Goal: Information Seeking & Learning: Learn about a topic

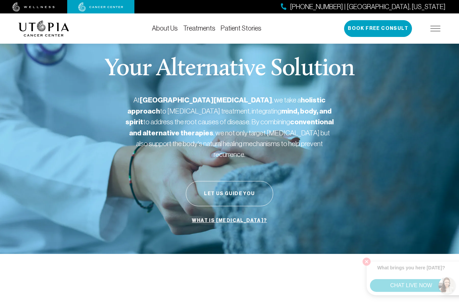
click at [249, 27] on link "Patient Stories" at bounding box center [241, 28] width 41 height 7
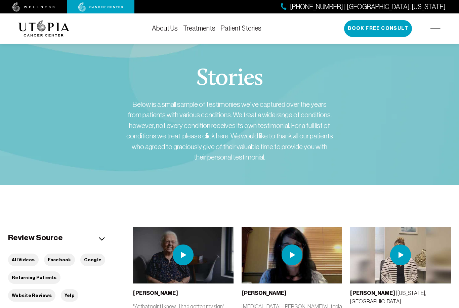
click at [431, 30] on img at bounding box center [436, 28] width 10 height 5
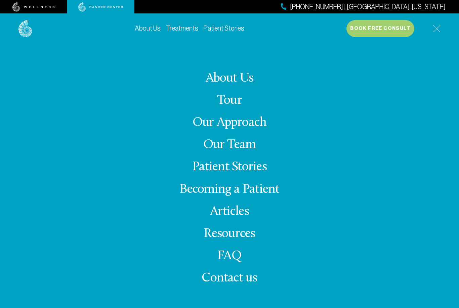
click at [244, 241] on link "Resources" at bounding box center [229, 234] width 51 height 13
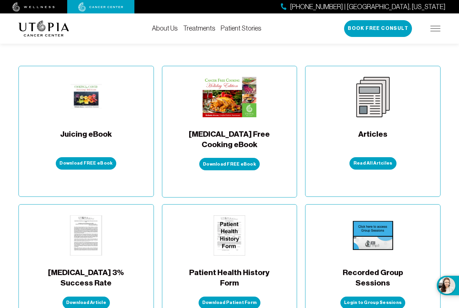
scroll to position [169, 0]
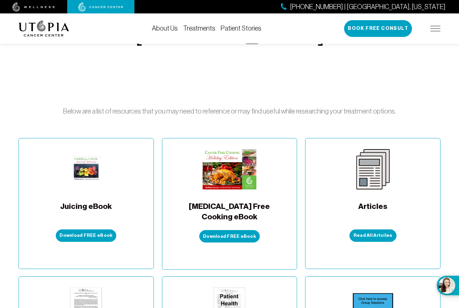
click at [376, 230] on link "Read All Artciles" at bounding box center [373, 236] width 47 height 12
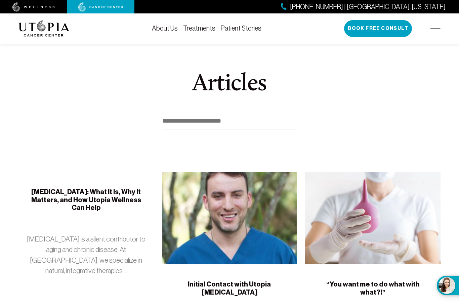
click at [176, 31] on link "About Us" at bounding box center [165, 28] width 26 height 7
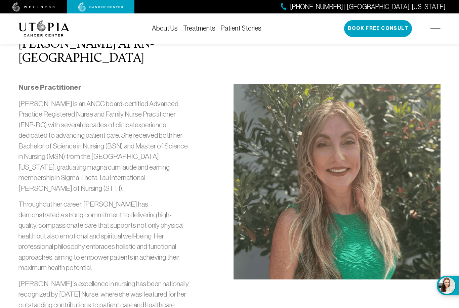
scroll to position [715, 0]
